Goal: Navigation & Orientation: Go to known website

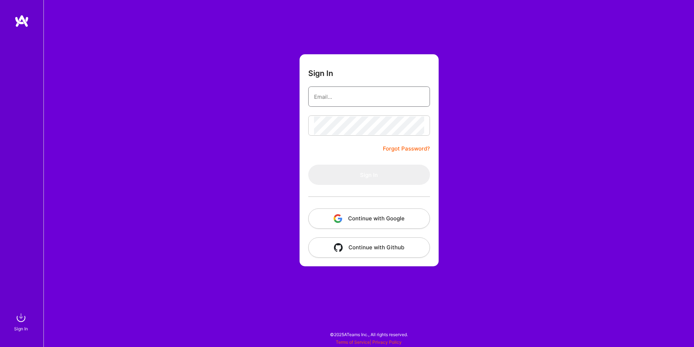
type input "[EMAIL_ADDRESS][DOMAIN_NAME]"
click at [379, 212] on button "Continue with Google" at bounding box center [369, 219] width 122 height 20
